Goal: Check status: Check status

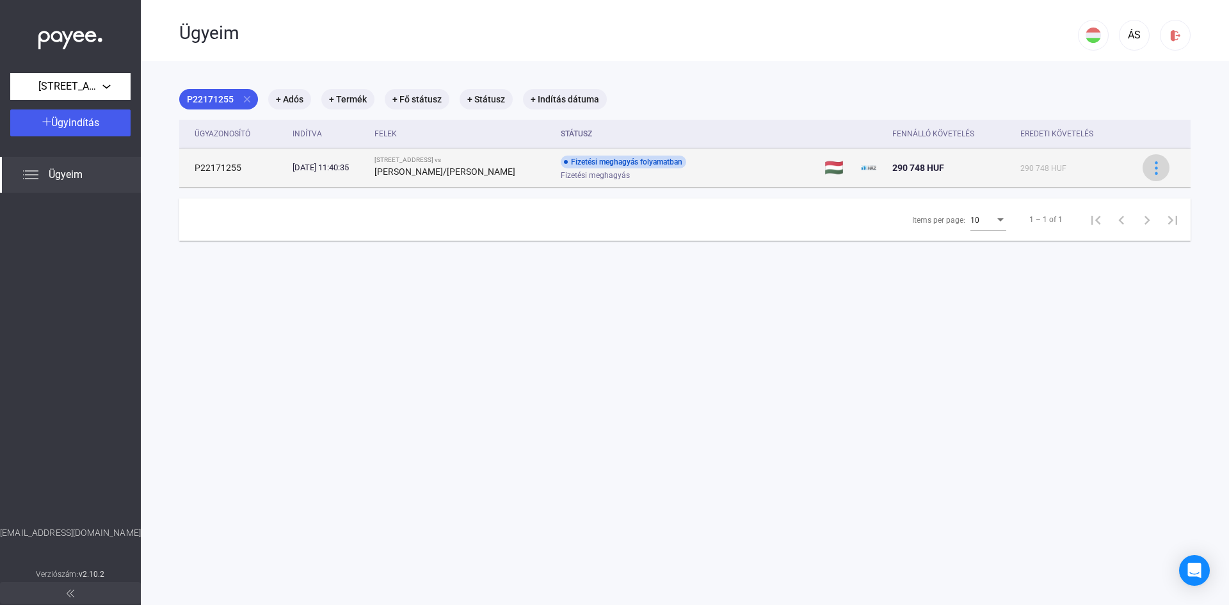
click at [1143, 168] on button at bounding box center [1156, 167] width 27 height 27
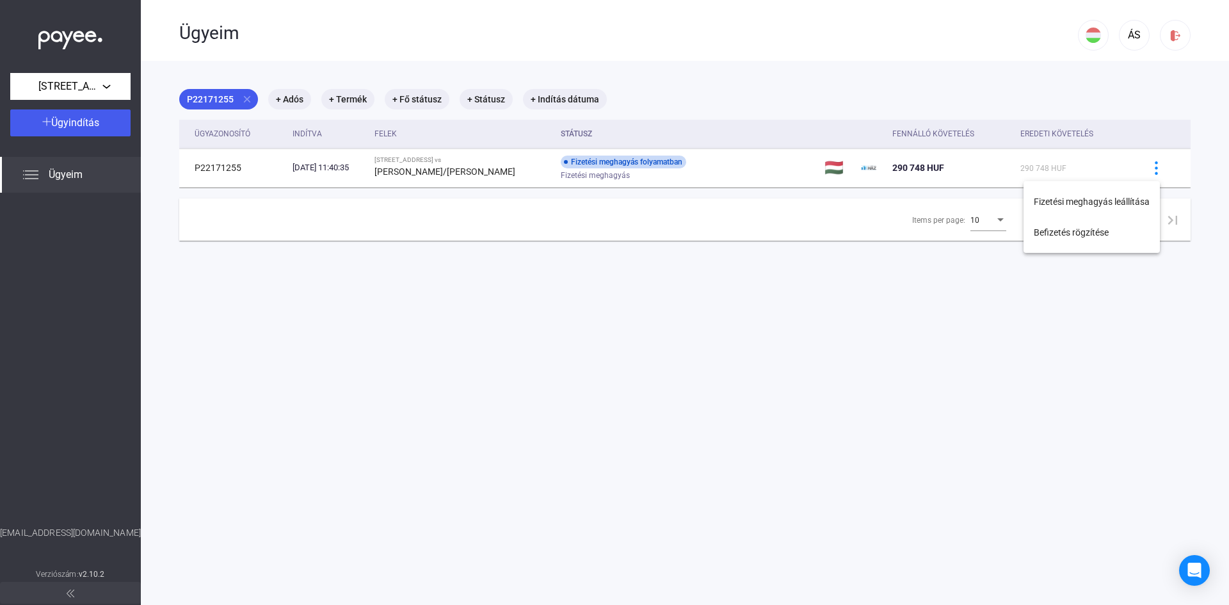
click at [1037, 352] on div at bounding box center [614, 302] width 1229 height 605
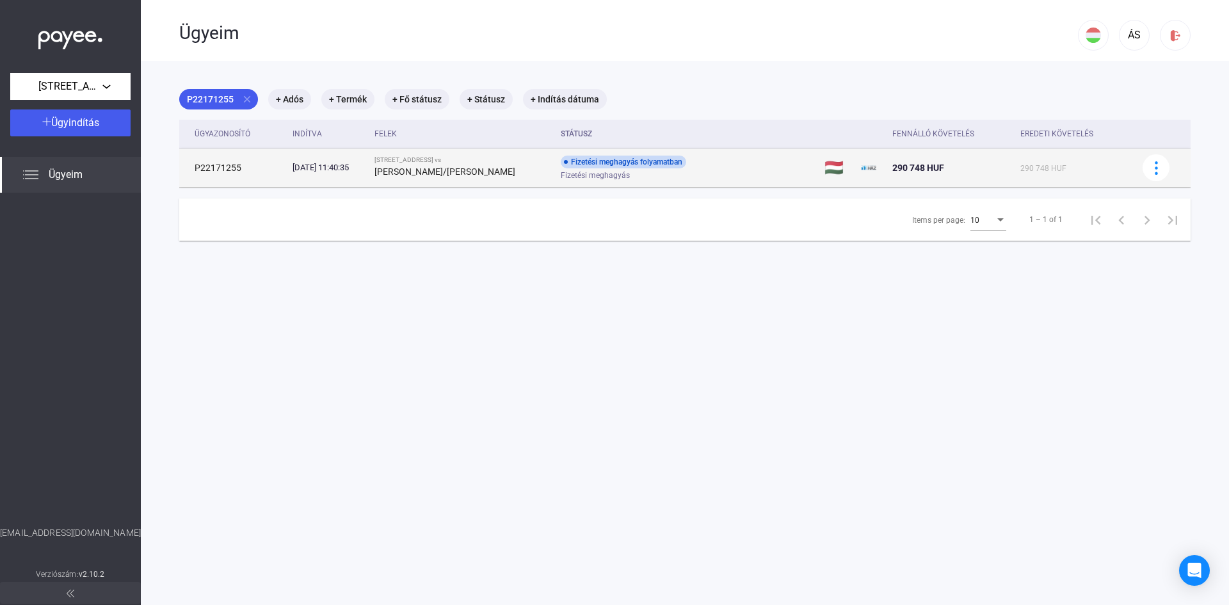
click at [722, 163] on div "Fizetési meghagyás folyamatban Fizetési meghagyás" at bounding box center [663, 168] width 204 height 25
